Goal: Check status: Check status

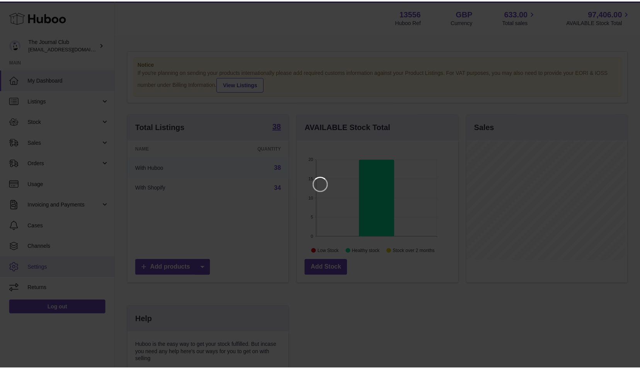
scroll to position [121, 163]
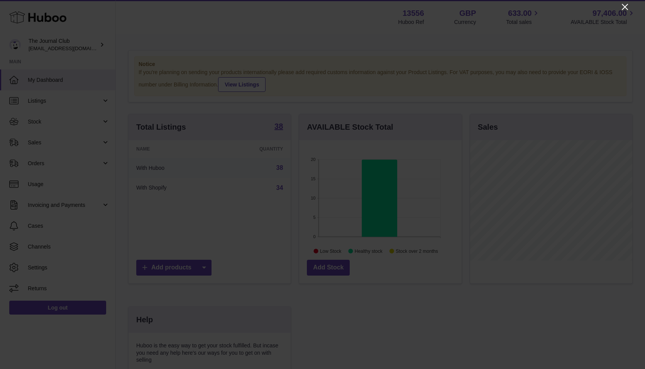
click at [626, 7] on icon "Close" at bounding box center [625, 6] width 9 height 9
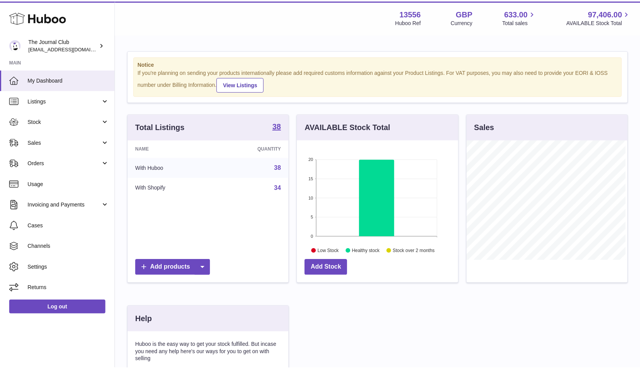
scroll to position [386141, 386102]
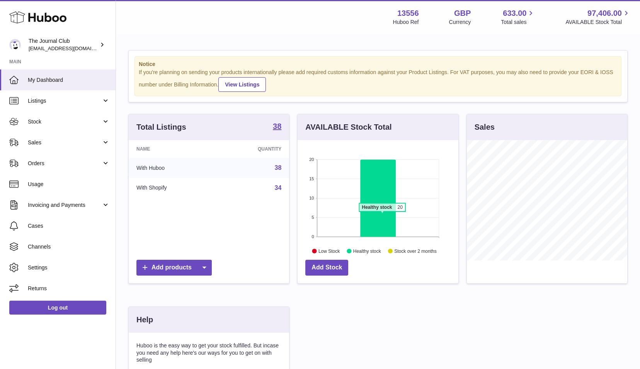
click at [382, 214] on icon at bounding box center [378, 198] width 36 height 77
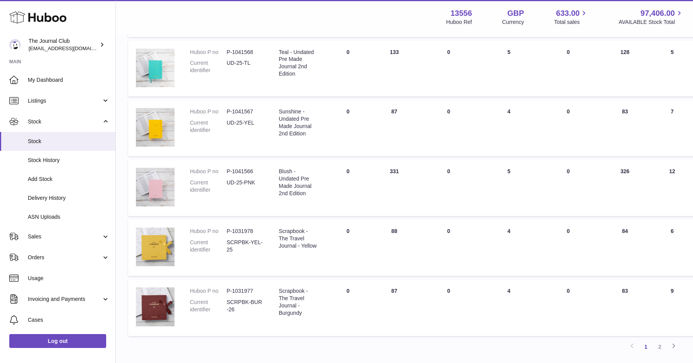
scroll to position [414, 0]
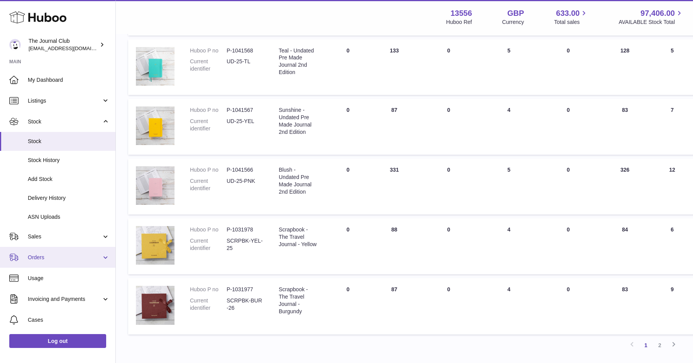
click at [49, 255] on span "Orders" at bounding box center [65, 257] width 74 height 7
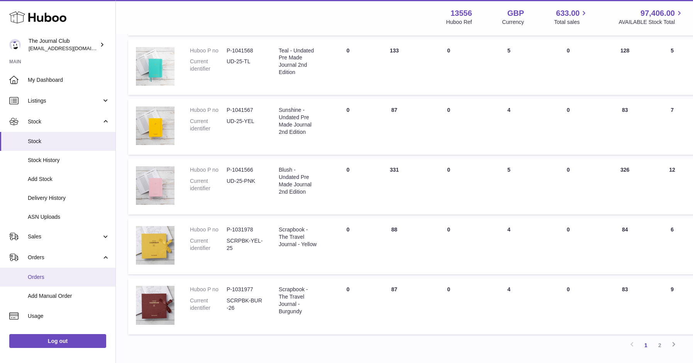
click at [54, 279] on link "Orders" at bounding box center [57, 277] width 115 height 19
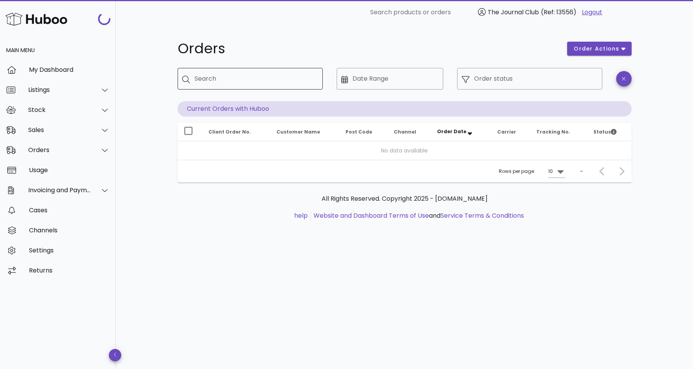
click at [243, 87] on div "Search" at bounding box center [256, 79] width 122 height 22
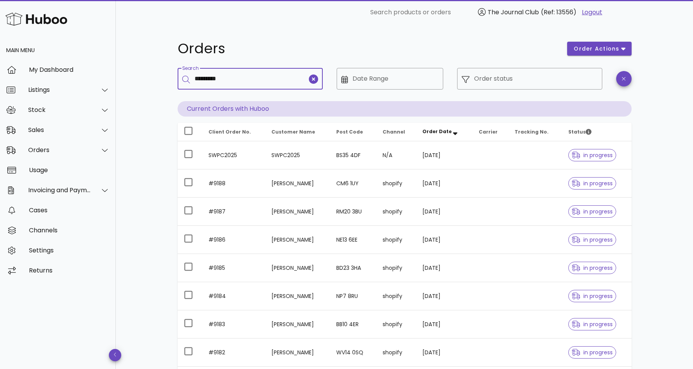
type input "*********"
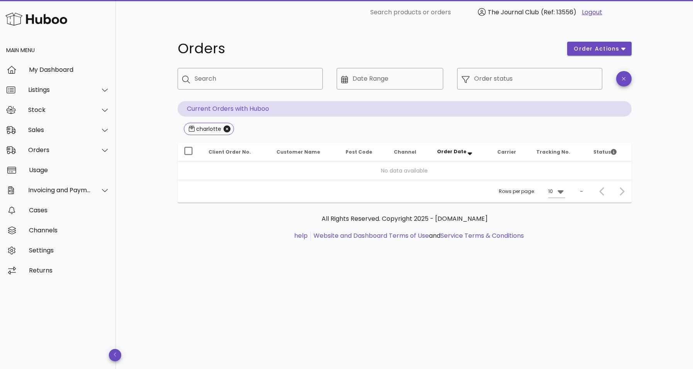
click at [598, 115] on p "Current Orders with Huboo" at bounding box center [405, 108] width 454 height 15
drag, startPoint x: 212, startPoint y: 103, endPoint x: 218, endPoint y: 104, distance: 5.9
click at [218, 104] on div "​ Search ​ Date Range ​ Order status Current Orders with Huboo charlotte" at bounding box center [405, 102] width 454 height 69
click at [199, 111] on p "Current Orders with Huboo" at bounding box center [405, 108] width 454 height 15
drag, startPoint x: 259, startPoint y: 109, endPoint x: 311, endPoint y: 100, distance: 53.3
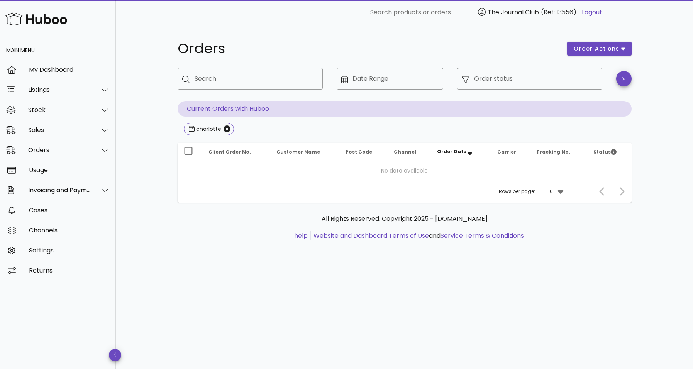
click at [259, 109] on p "Current Orders with Huboo" at bounding box center [405, 108] width 454 height 15
click at [494, 83] on input "Order status" at bounding box center [536, 79] width 124 height 12
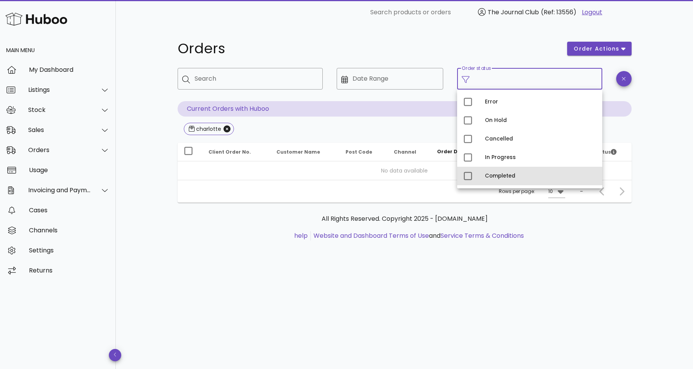
click at [493, 178] on div "Completed" at bounding box center [540, 176] width 111 height 6
type input "**********"
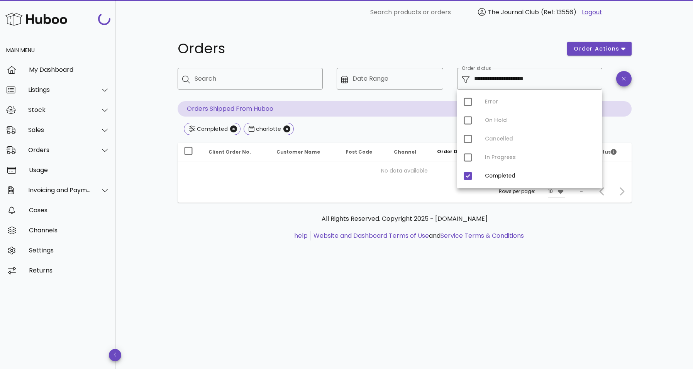
click at [643, 109] on div "**********" at bounding box center [404, 145] width 491 height 241
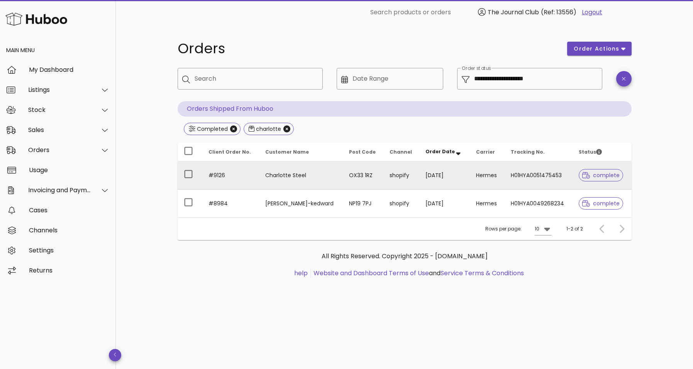
click at [273, 177] on td "Charlotte Steel" at bounding box center [301, 175] width 84 height 28
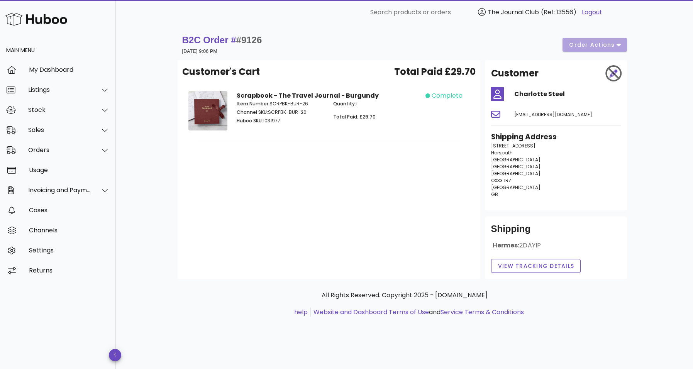
drag, startPoint x: 264, startPoint y: 120, endPoint x: 281, endPoint y: 119, distance: 16.6
click at [281, 119] on p "Huboo SKU: 1031977" at bounding box center [281, 120] width 88 height 7
click at [671, 165] on div "B2C Order # #9126 [DATE] 9:06 PM order actions Customer's Cart Total Paid £29.7…" at bounding box center [404, 197] width 577 height 345
click at [525, 267] on span "View Tracking details" at bounding box center [536, 266] width 77 height 8
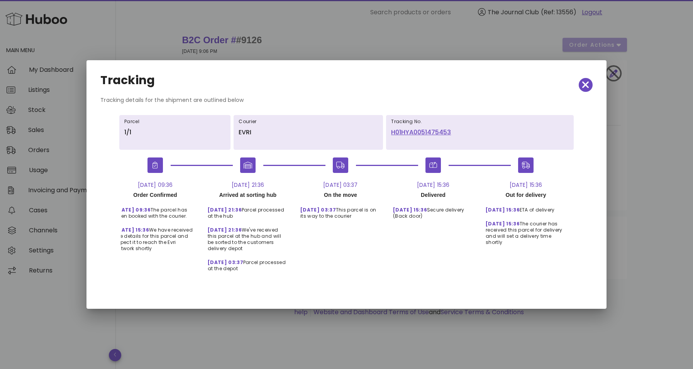
scroll to position [0, 24]
click at [407, 133] on link "H01HYA0051475453" at bounding box center [480, 132] width 178 height 9
click at [588, 85] on icon "button" at bounding box center [585, 85] width 7 height 11
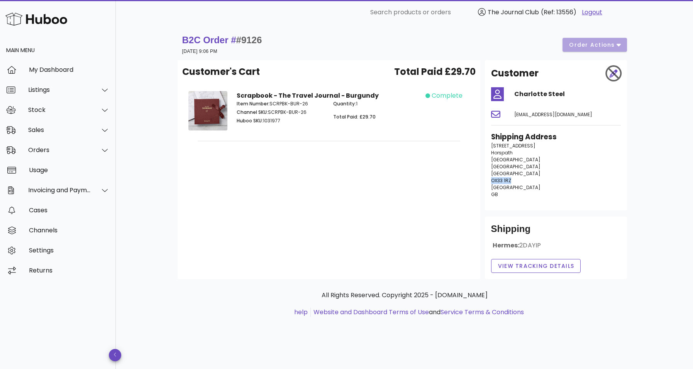
drag, startPoint x: 511, startPoint y: 179, endPoint x: 482, endPoint y: 180, distance: 29.0
click at [482, 180] on div "Customer [PERSON_NAME] [PERSON_NAME][EMAIL_ADDRESS][DOMAIN_NAME] Shipping Addre…" at bounding box center [556, 169] width 151 height 219
copy span "OX33 1RZ"
click at [56, 71] on div "My Dashboard" at bounding box center [69, 69] width 81 height 7
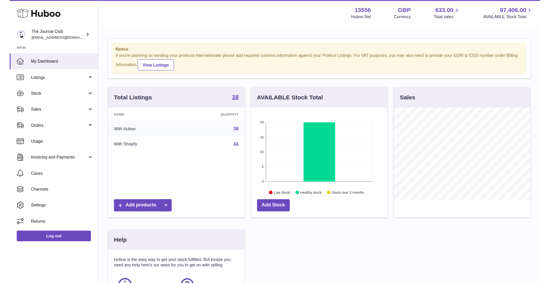
scroll to position [121, 178]
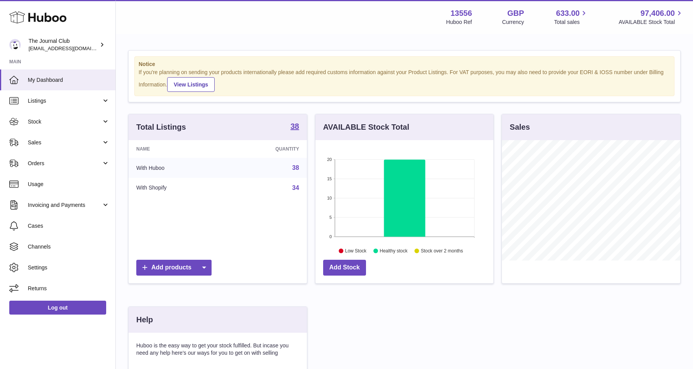
click at [307, 21] on div "Menu Huboo 13556 Huboo Ref GBP Currency 633.00 Total sales 97,406.00 AVAILABLE …" at bounding box center [404, 17] width 559 height 18
click at [355, 35] on div "Notice If you're planning on sending your products internationally please add r…" at bounding box center [404, 244] width 577 height 419
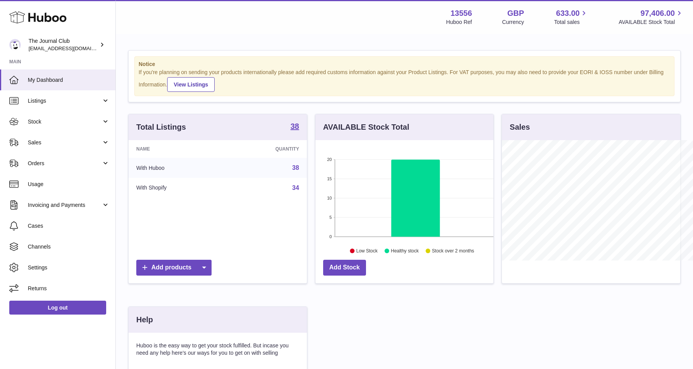
scroll to position [0, 0]
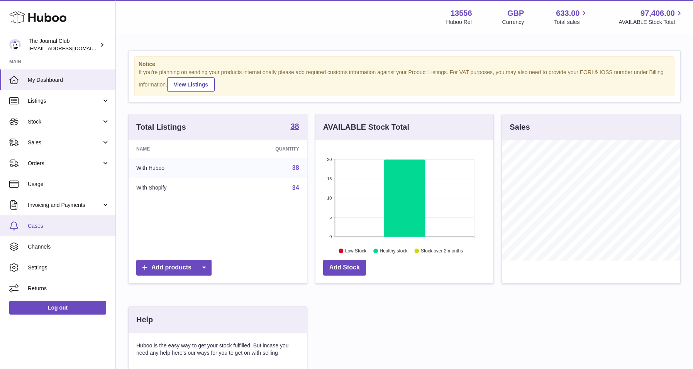
click at [46, 227] on span "Cases" at bounding box center [69, 225] width 82 height 7
